Goal: Task Accomplishment & Management: Manage account settings

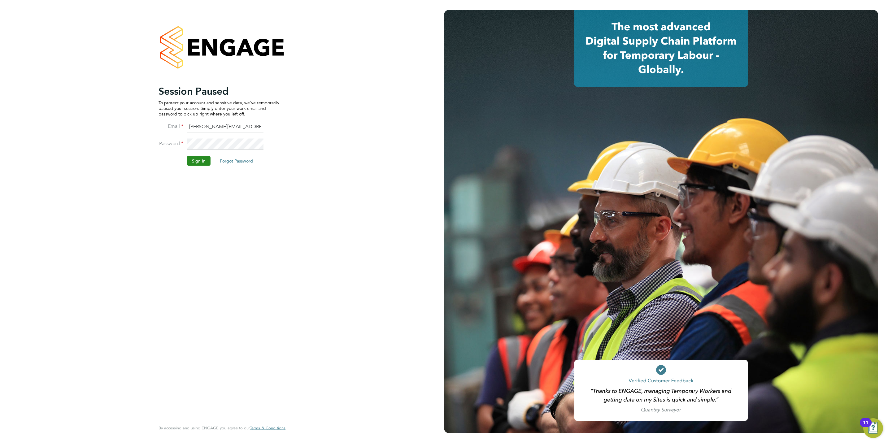
click at [199, 159] on button "Sign In" at bounding box center [199, 161] width 24 height 10
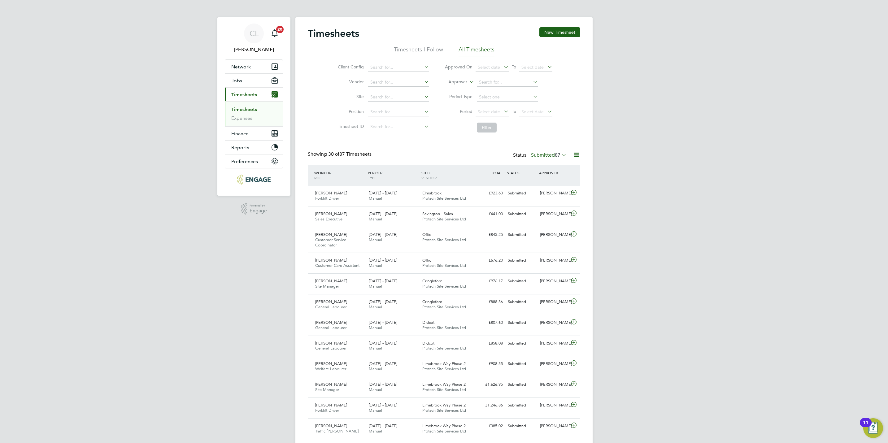
click at [248, 110] on link "Timesheets" at bounding box center [244, 110] width 26 height 6
click at [502, 85] on input at bounding box center [507, 82] width 61 height 9
click at [505, 116] on li "Mark Allen" at bounding box center [507, 116] width 62 height 8
type input "[PERSON_NAME]"
click at [492, 136] on li "Filter" at bounding box center [498, 128] width 123 height 16
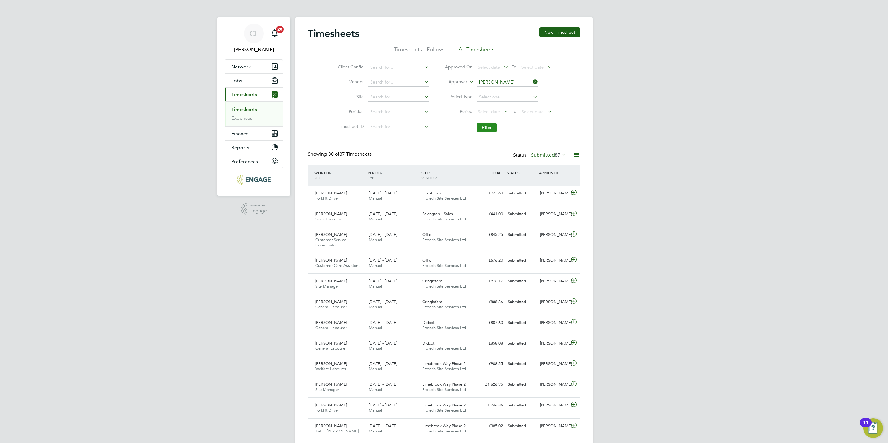
click at [492, 127] on button "Filter" at bounding box center [487, 128] width 20 height 10
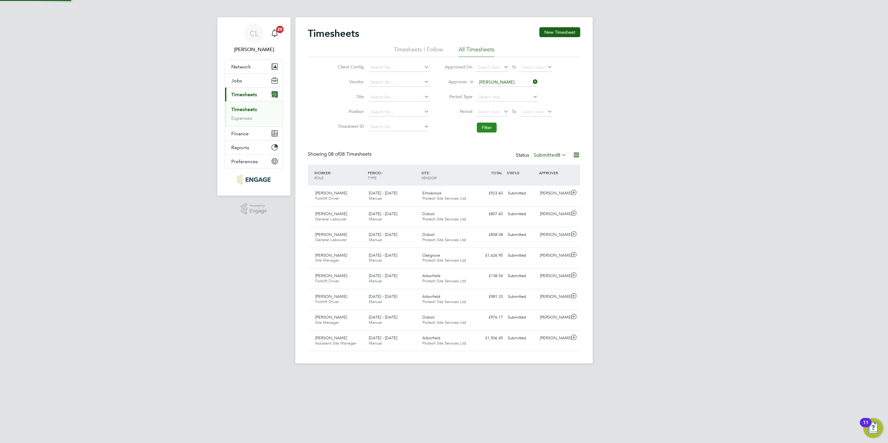
scroll to position [16, 54]
click at [576, 193] on icon at bounding box center [574, 192] width 8 height 5
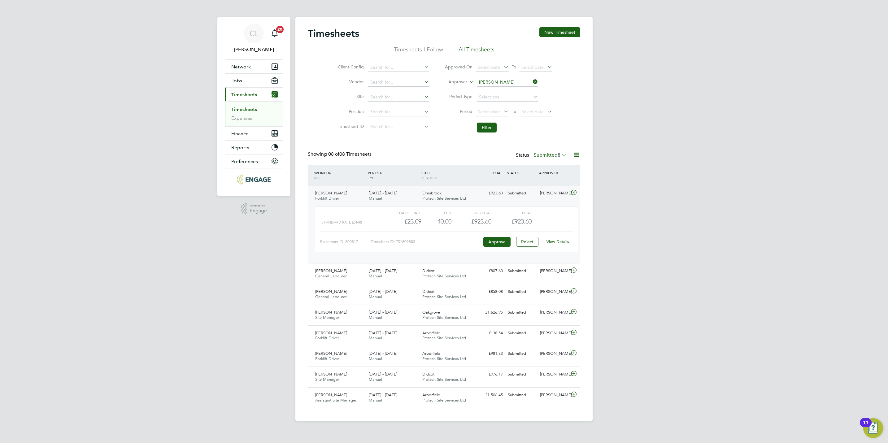
click at [552, 245] on div "View Details" at bounding box center [558, 242] width 30 height 10
click at [555, 243] on link "View Details" at bounding box center [558, 241] width 23 height 5
drag, startPoint x: 683, startPoint y: 124, endPoint x: 698, endPoint y: 99, distance: 28.5
click at [686, 126] on div "CL Chloe Lyons Notifications 20 Applications: Network Team Members Businesses S…" at bounding box center [444, 215] width 888 height 431
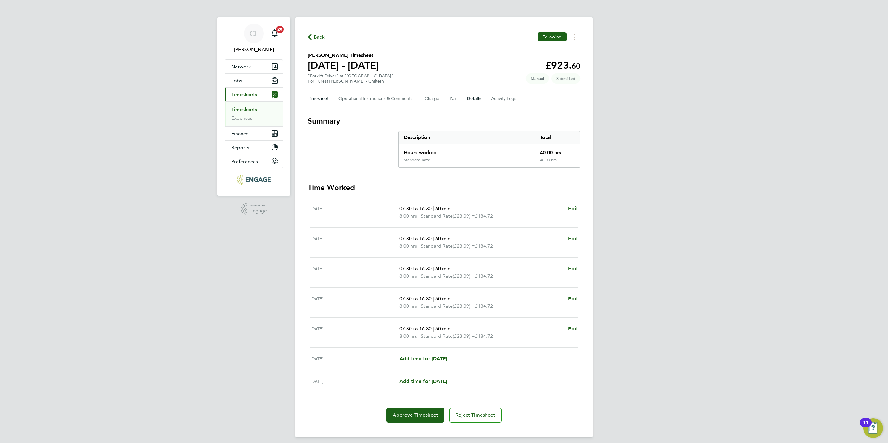
click at [471, 104] on button "Details" at bounding box center [474, 98] width 14 height 15
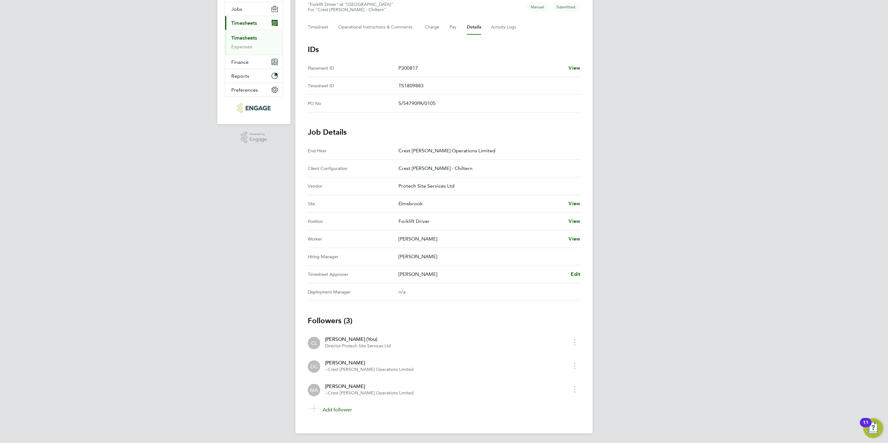
scroll to position [73, 0]
click at [574, 275] on span "Edit" at bounding box center [576, 274] width 10 height 6
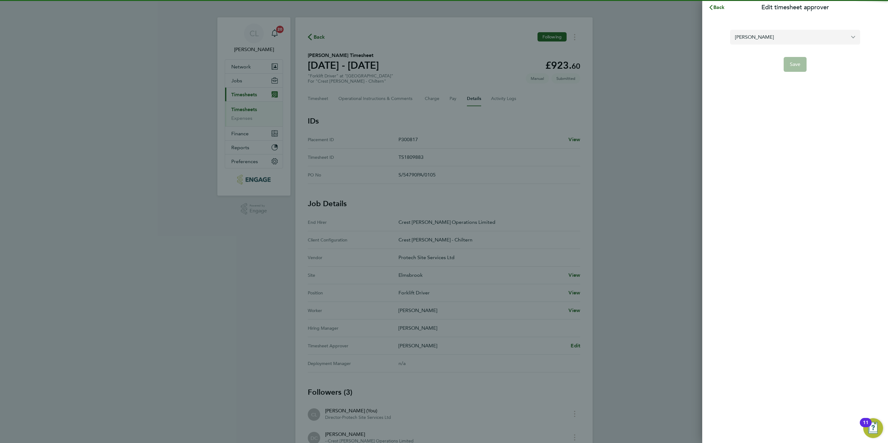
drag, startPoint x: 796, startPoint y: 35, endPoint x: 796, endPoint y: 41, distance: 6.2
click at [796, 36] on input "[PERSON_NAME]" at bounding box center [795, 37] width 130 height 15
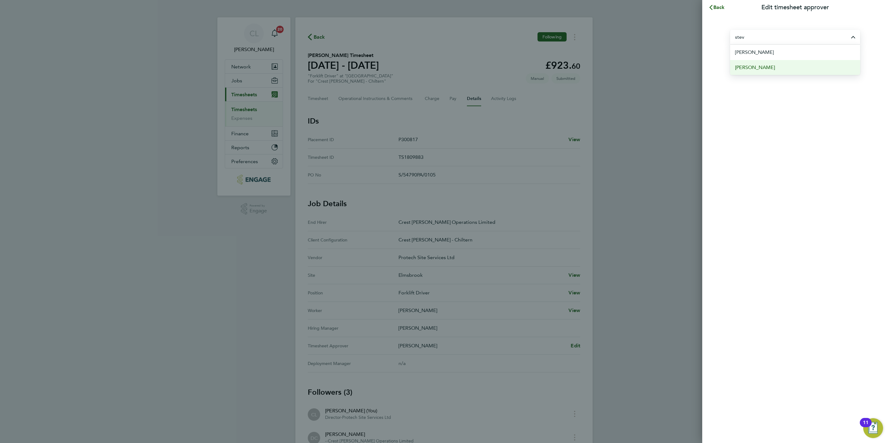
click at [780, 67] on li "Steven Bridges" at bounding box center [795, 67] width 130 height 15
type input "Steven Bridges"
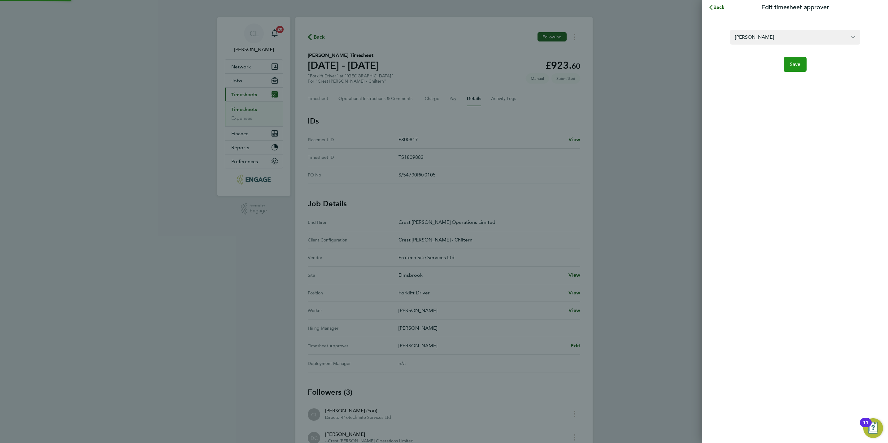
click at [799, 70] on button "Save" at bounding box center [795, 64] width 23 height 15
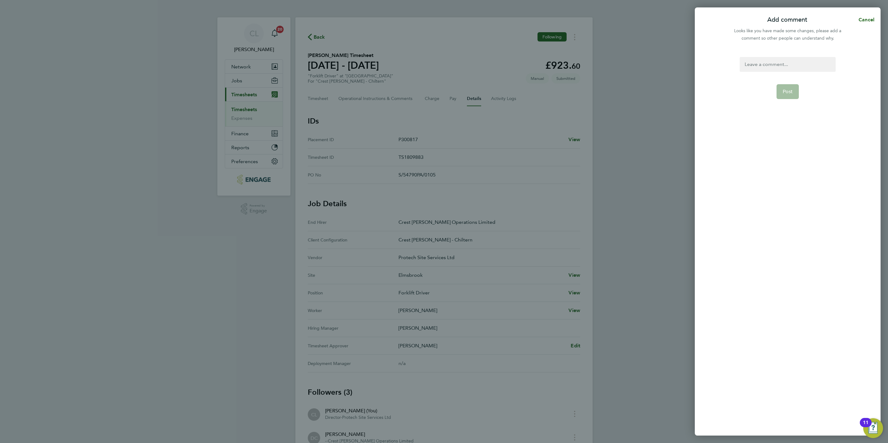
click at [771, 67] on div at bounding box center [788, 64] width 96 height 15
click at [773, 69] on div at bounding box center [788, 64] width 96 height 15
click at [786, 90] on span "Post" at bounding box center [788, 92] width 10 height 6
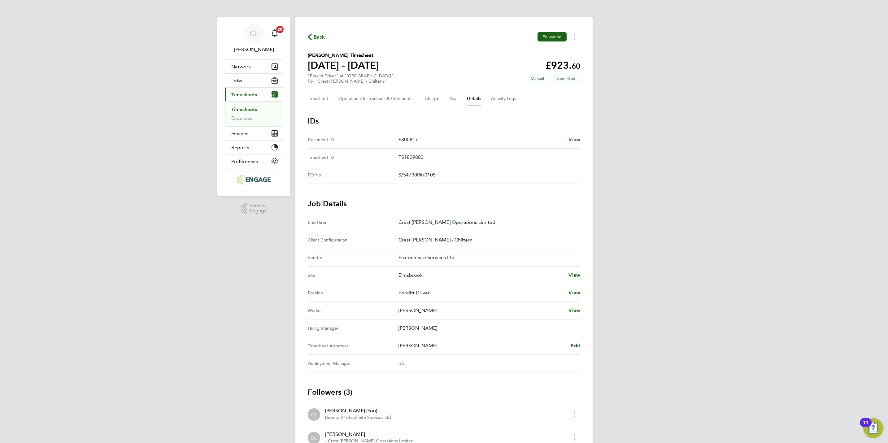
click at [570, 346] on div "Steven Bridges Edit" at bounding box center [490, 345] width 182 height 7
click at [572, 346] on span "Edit" at bounding box center [576, 346] width 10 height 6
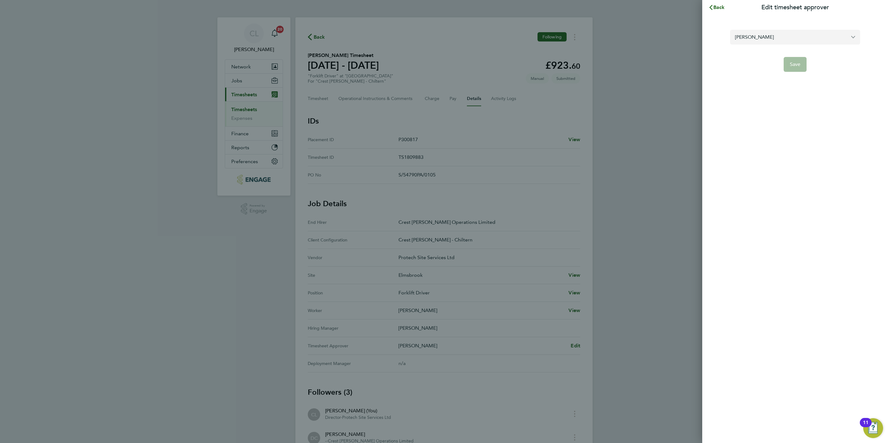
click at [786, 41] on input "Steven Bridges" at bounding box center [795, 37] width 130 height 15
click at [765, 50] on li "[PERSON_NAME]" at bounding box center [795, 52] width 130 height 15
type input "[PERSON_NAME]"
click at [796, 64] on span "Save" at bounding box center [795, 64] width 11 height 6
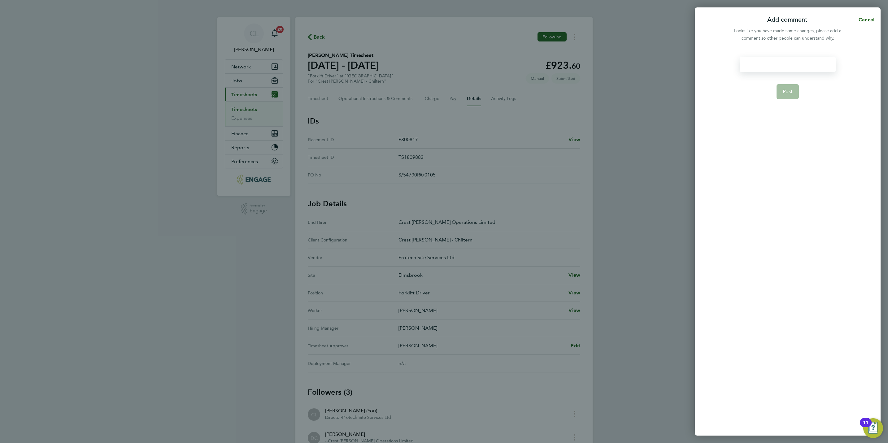
click at [784, 65] on div at bounding box center [788, 64] width 96 height 15
click at [782, 90] on button "Post" at bounding box center [788, 91] width 23 height 15
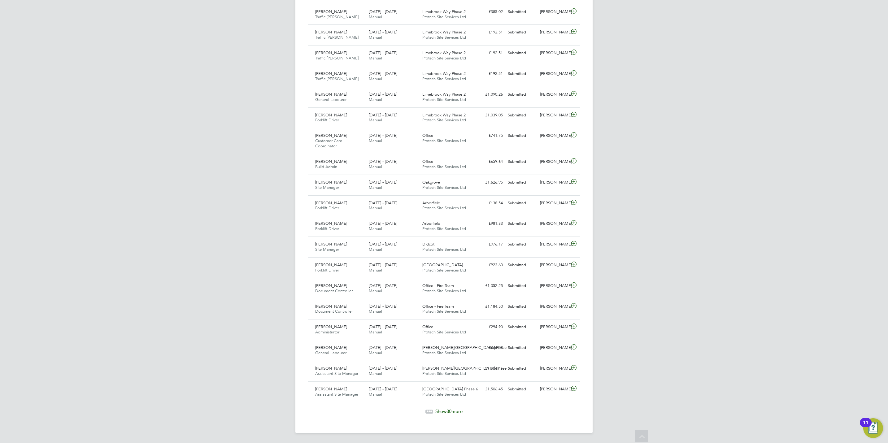
click at [448, 412] on span "30" at bounding box center [449, 412] width 5 height 6
